Goal: Book appointment/travel/reservation

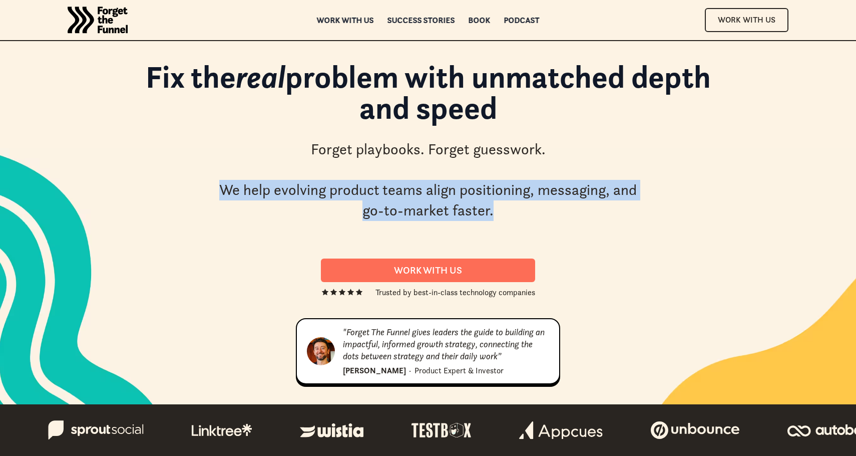
drag, startPoint x: 210, startPoint y: 194, endPoint x: 576, endPoint y: 228, distance: 368.0
click at [565, 226] on div "Fix the real problem with unmatched depth and speed Forget playbooks. Forget gu…" at bounding box center [428, 146] width 621 height 170
click at [576, 228] on div "Fix the real problem with unmatched depth and speed Forget playbooks. Forget gu…" at bounding box center [428, 146] width 621 height 170
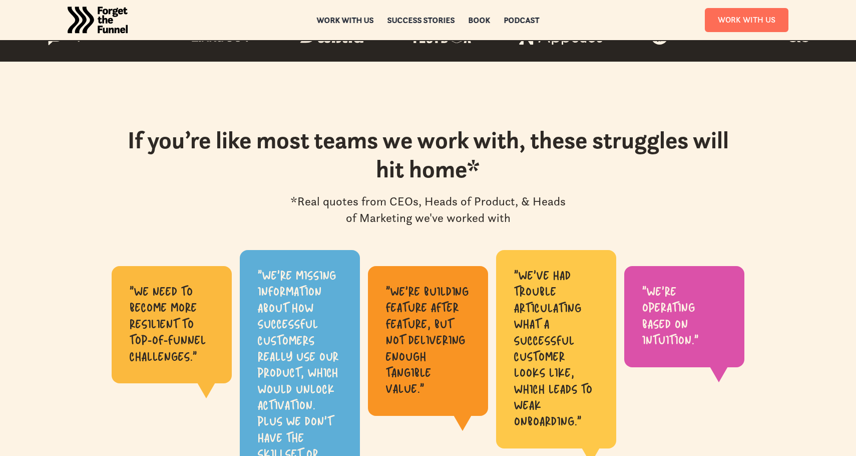
scroll to position [629, 0]
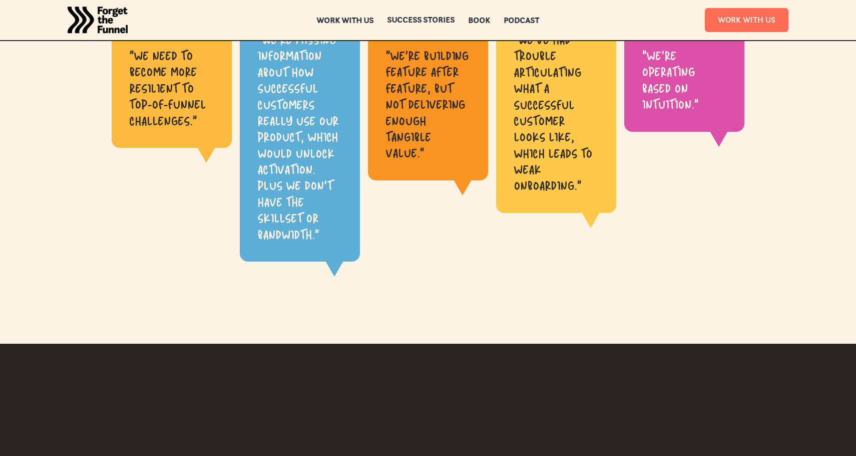
click at [482, 20] on div "Book" at bounding box center [480, 20] width 22 height 7
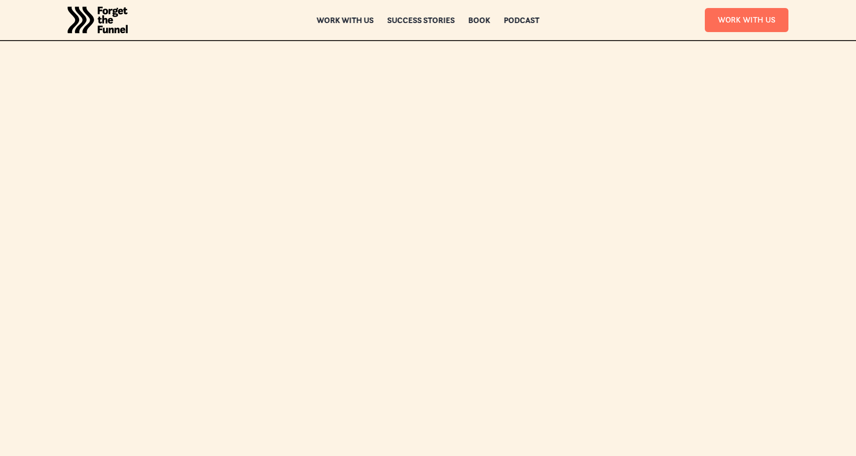
scroll to position [2892, 0]
click at [103, 29] on img "home" at bounding box center [98, 20] width 60 height 40
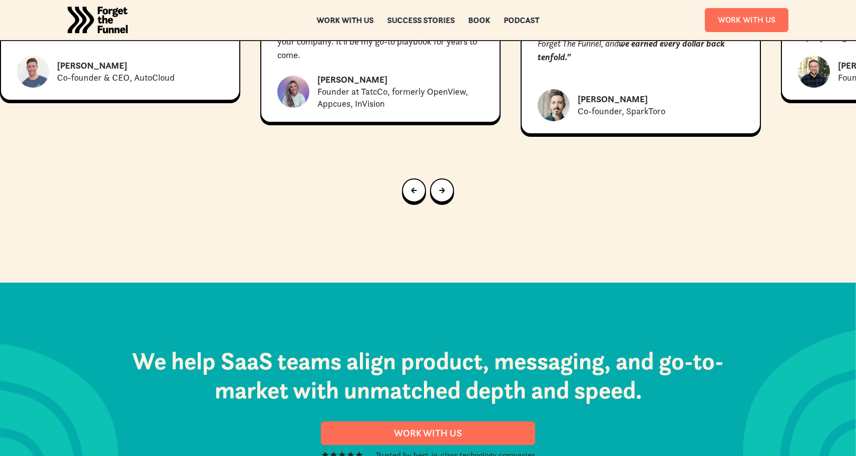
scroll to position [5119, 0]
